Goal: Download file/media

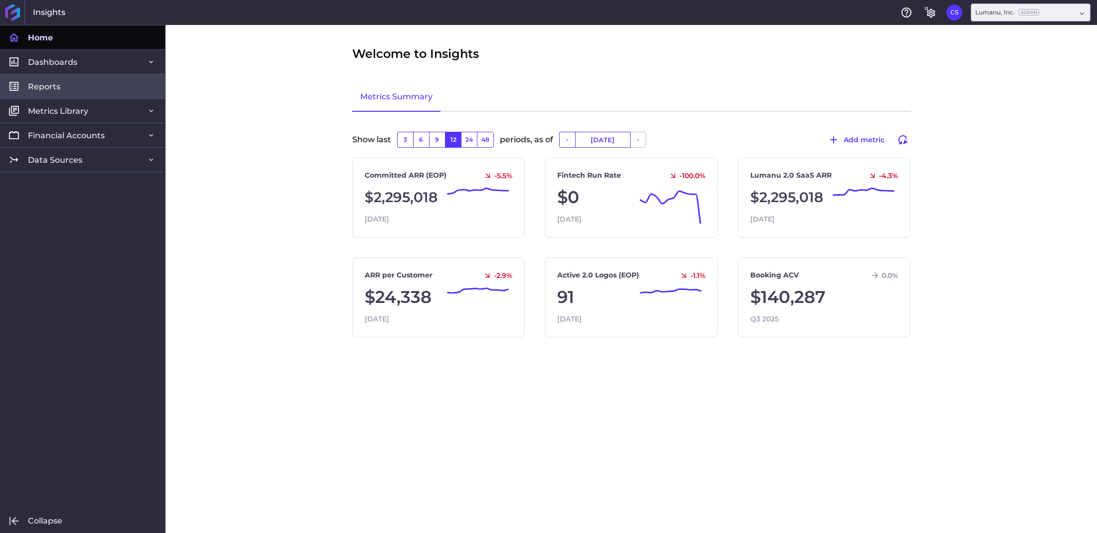
click at [57, 83] on span "Reports" at bounding box center [44, 86] width 32 height 10
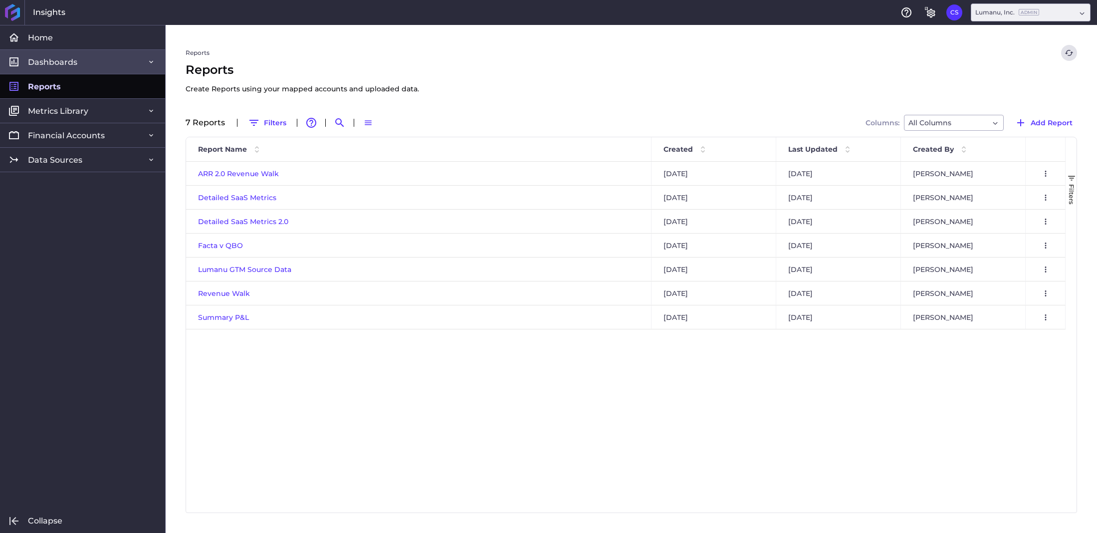
click at [44, 62] on span "Dashboards" at bounding box center [52, 62] width 49 height 10
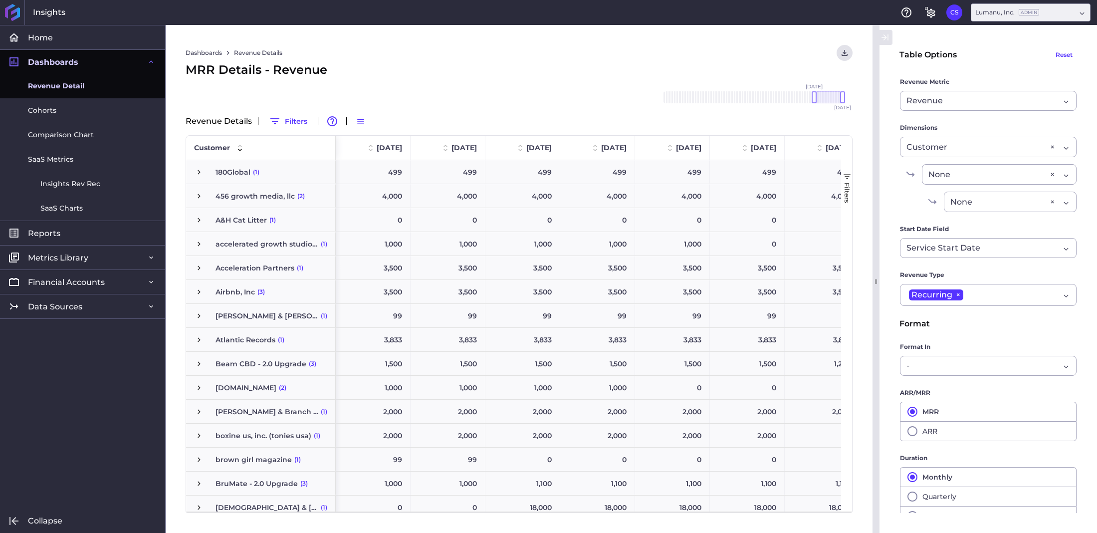
click at [52, 84] on span "Revenue Detail" at bounding box center [56, 86] width 56 height 10
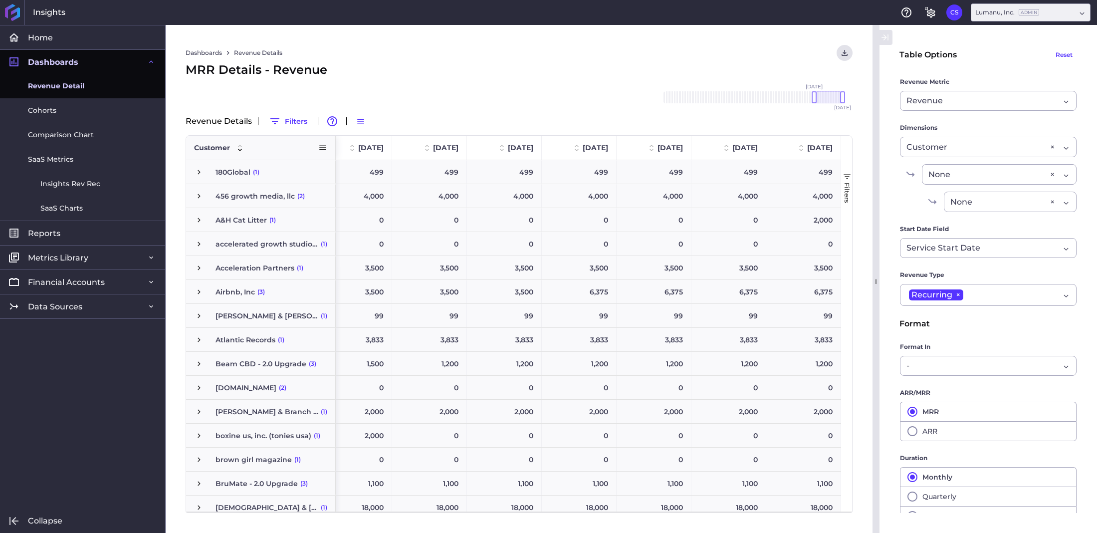
click at [238, 146] on span at bounding box center [240, 148] width 12 height 12
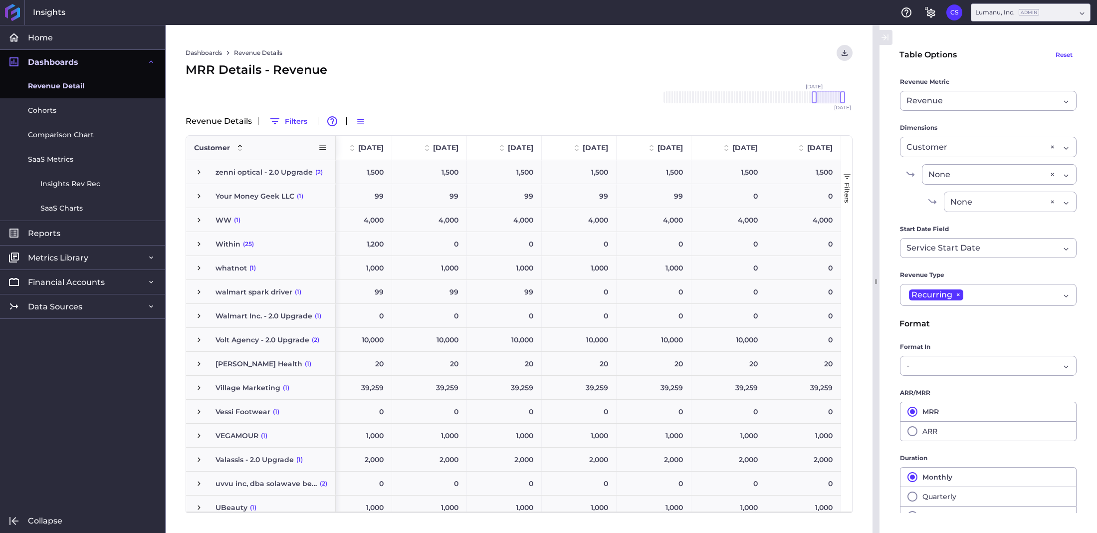
click at [238, 146] on span at bounding box center [240, 148] width 12 height 12
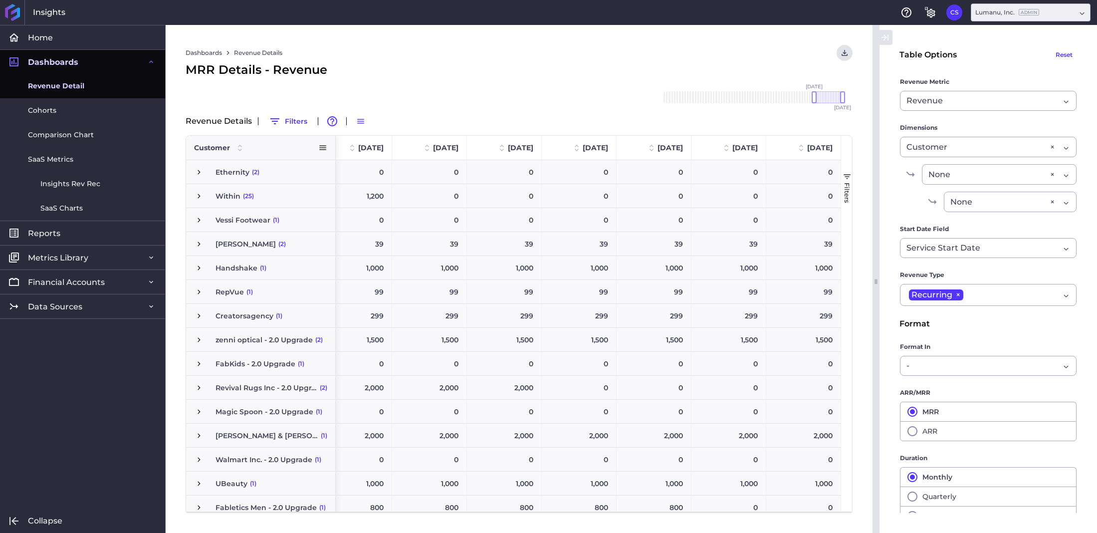
click at [238, 146] on span at bounding box center [240, 148] width 12 height 12
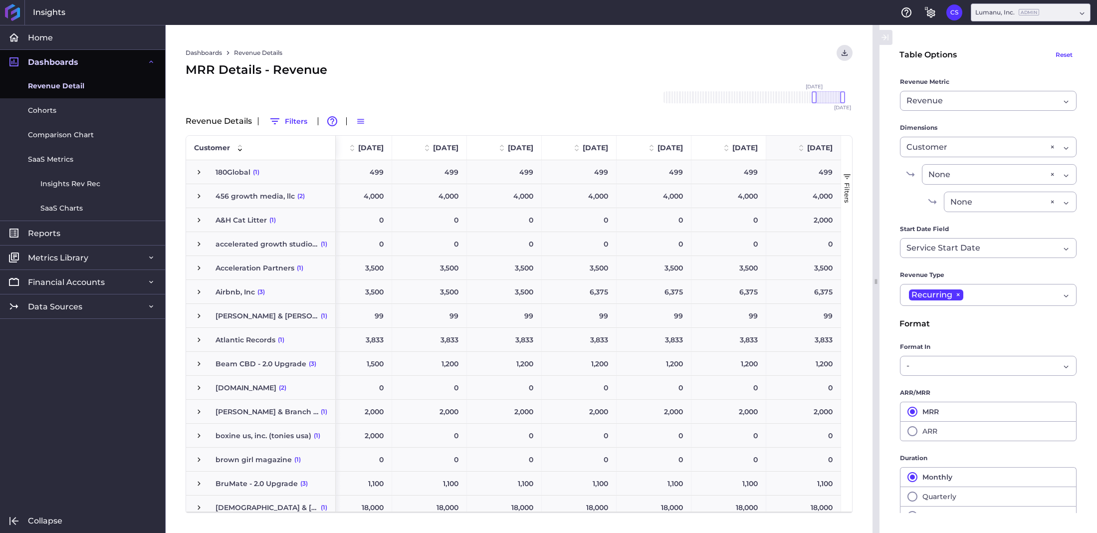
click at [799, 148] on span at bounding box center [801, 148] width 12 height 12
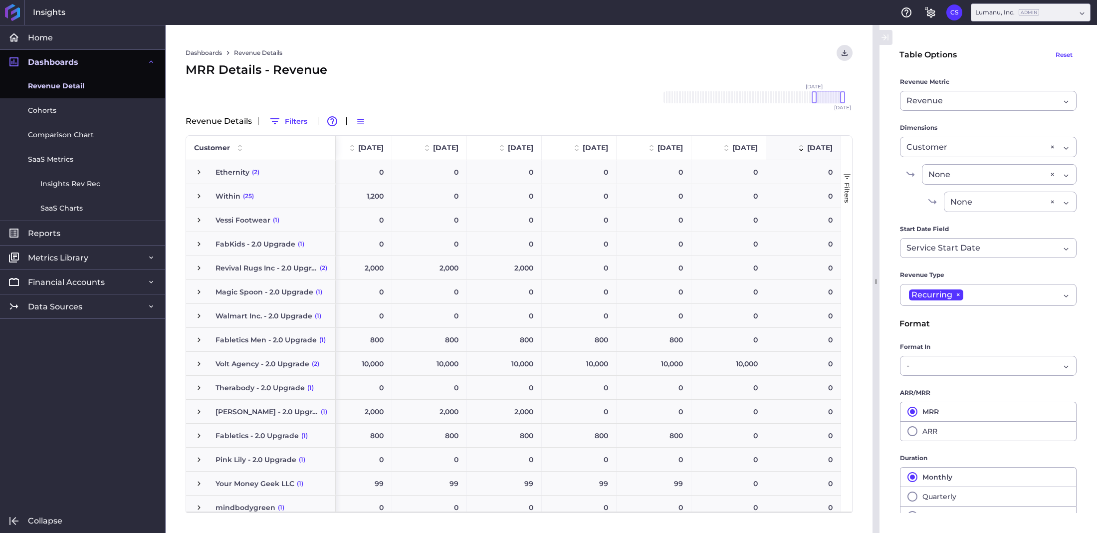
click at [799, 148] on span at bounding box center [801, 148] width 12 height 12
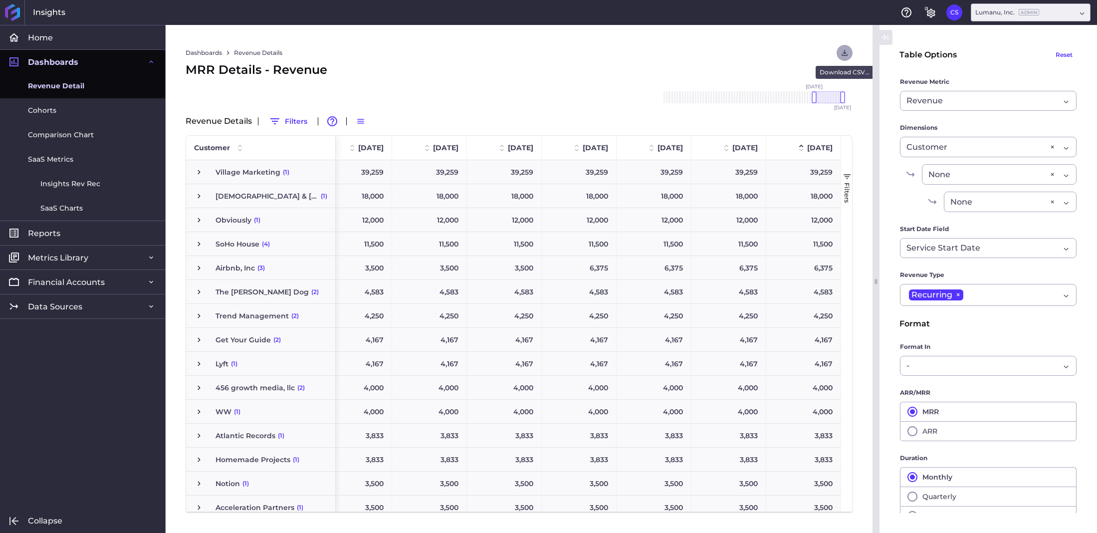
click at [842, 49] on icon "User Menu" at bounding box center [844, 52] width 9 height 9
click at [812, 67] on button "Download CSV" at bounding box center [776, 74] width 152 height 22
